Goal: Information Seeking & Learning: Check status

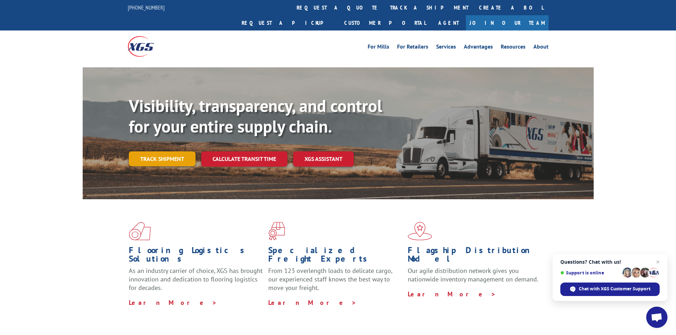
click at [161, 151] on link "Track shipment" at bounding box center [162, 158] width 67 height 15
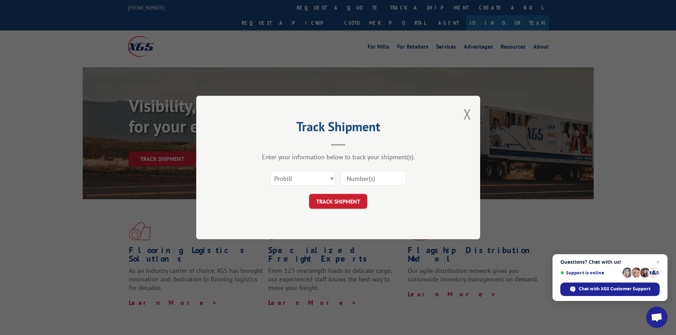
click at [360, 181] on input at bounding box center [373, 178] width 65 height 15
paste input "392727482050"
type input "392727482050"
click at [346, 203] on button "TRACK SHIPMENT" at bounding box center [338, 201] width 58 height 15
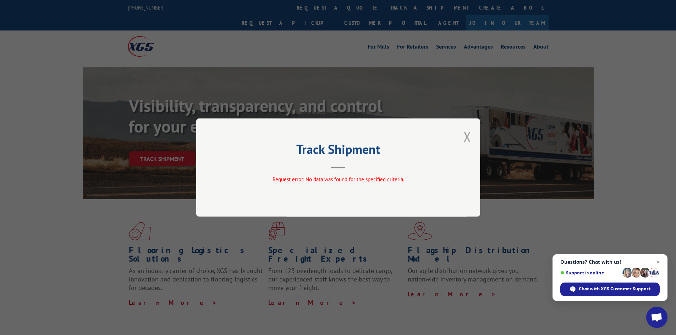
click at [466, 137] on button "Close modal" at bounding box center [467, 136] width 8 height 19
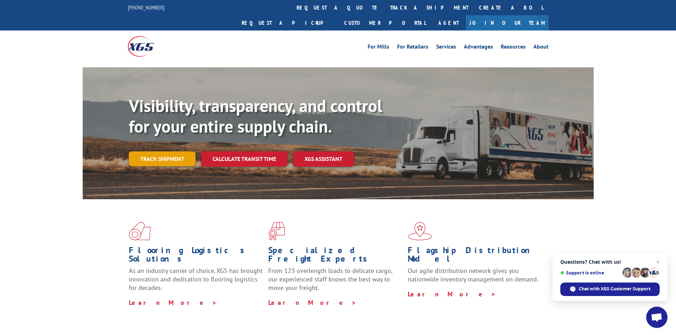
click at [183, 151] on link "Track shipment" at bounding box center [162, 158] width 67 height 15
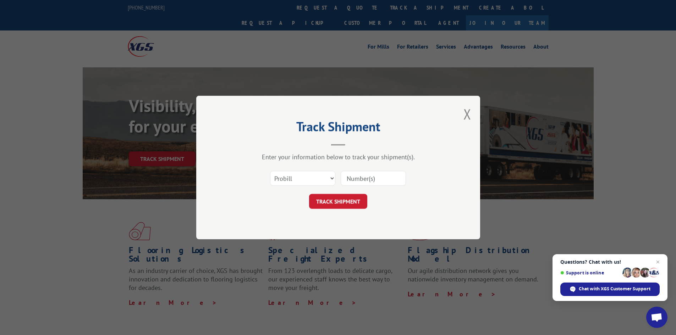
click at [375, 179] on input at bounding box center [373, 178] width 65 height 15
paste input "16755010"
type input "16755010"
click at [338, 196] on button "TRACK SHIPMENT" at bounding box center [338, 201] width 58 height 15
